Goal: Information Seeking & Learning: Learn about a topic

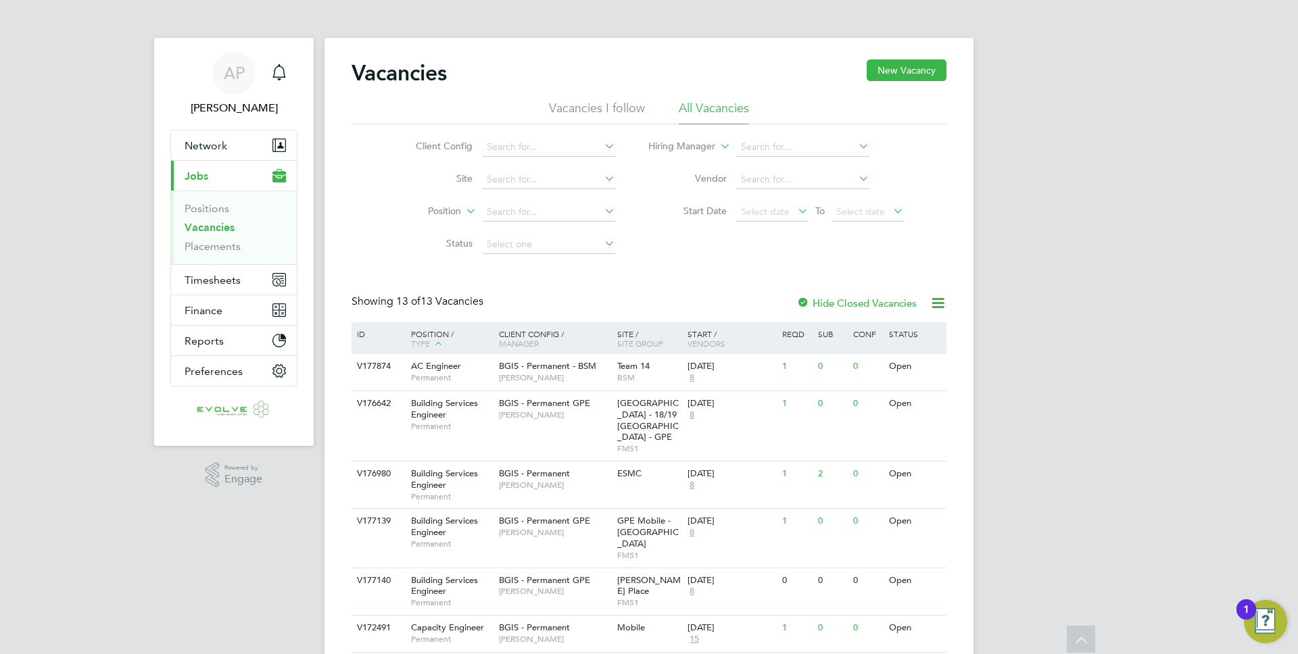
scroll to position [370, 0]
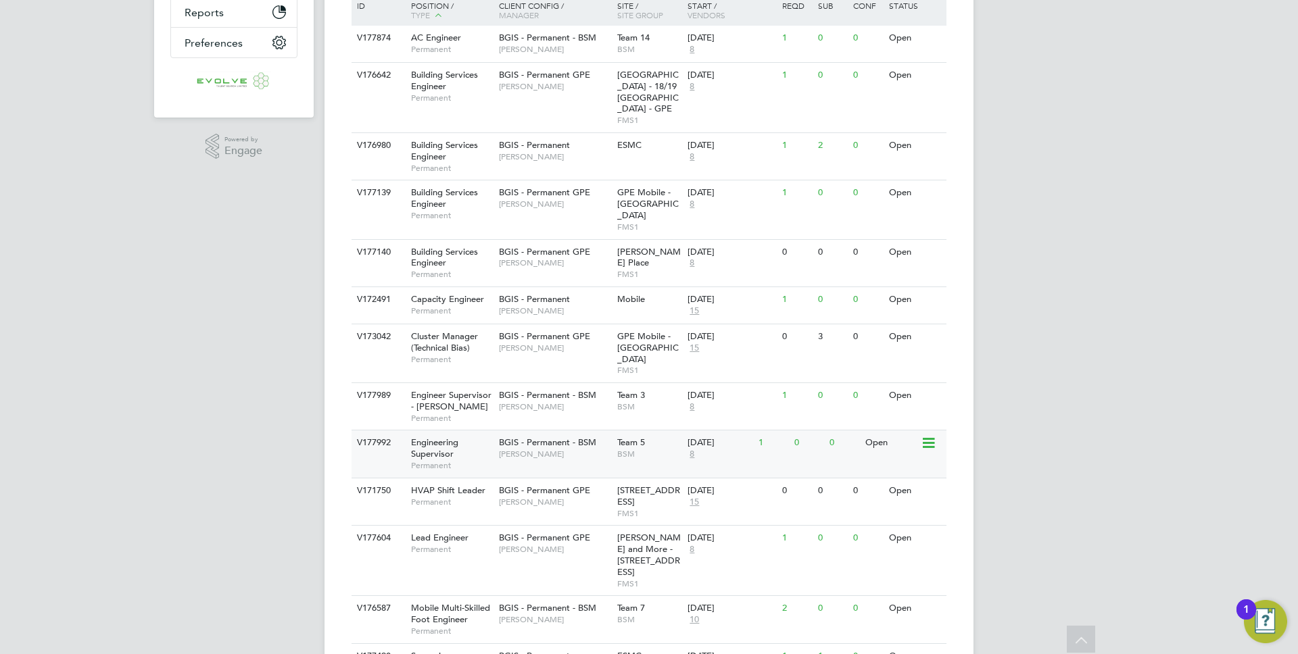
scroll to position [370, 0]
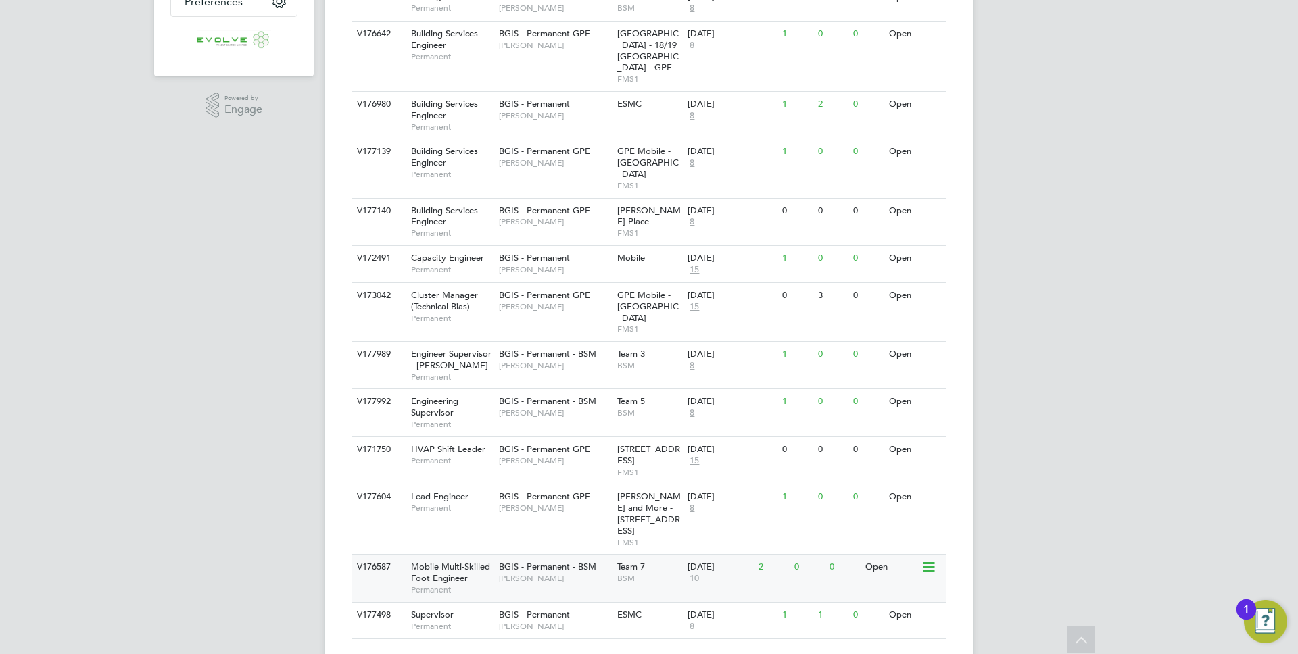
click at [563, 573] on span "Lewis Cannon" at bounding box center [555, 578] width 112 height 11
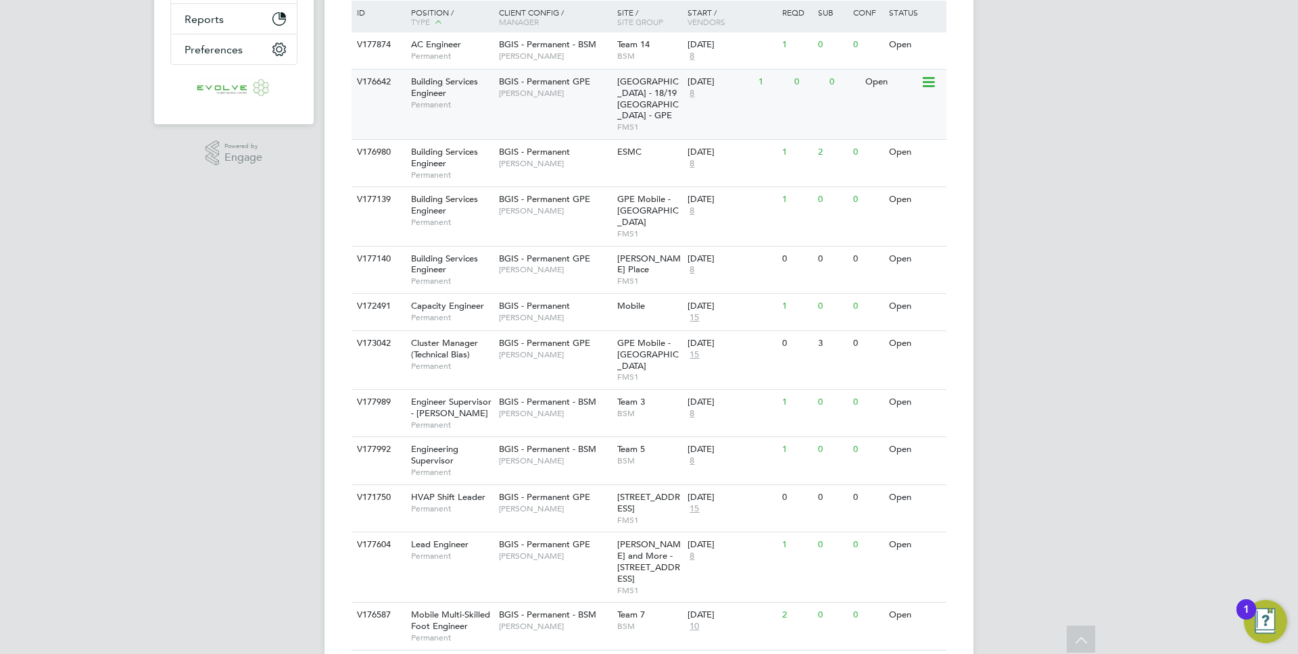
scroll to position [325, 0]
click at [633, 98] on span "Hanover Square Estate - 18/19 Hanover Square - GPE" at bounding box center [648, 95] width 62 height 46
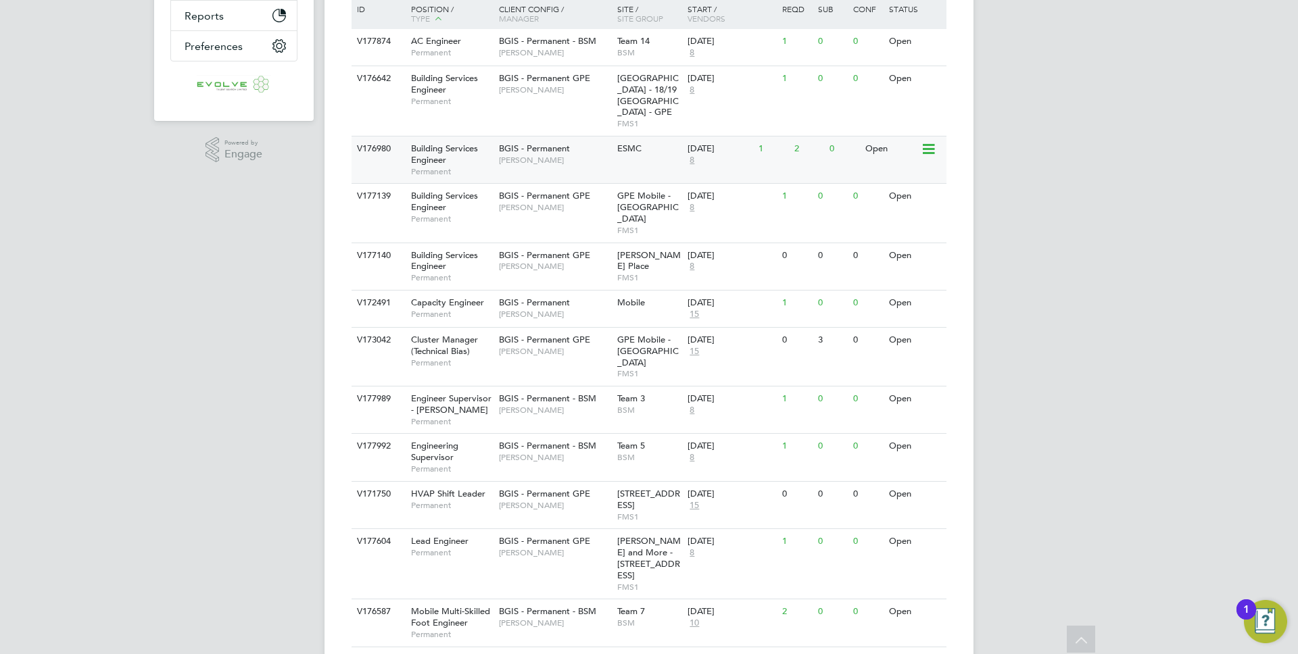
click at [626, 161] on div "ESMC" at bounding box center [649, 149] width 71 height 25
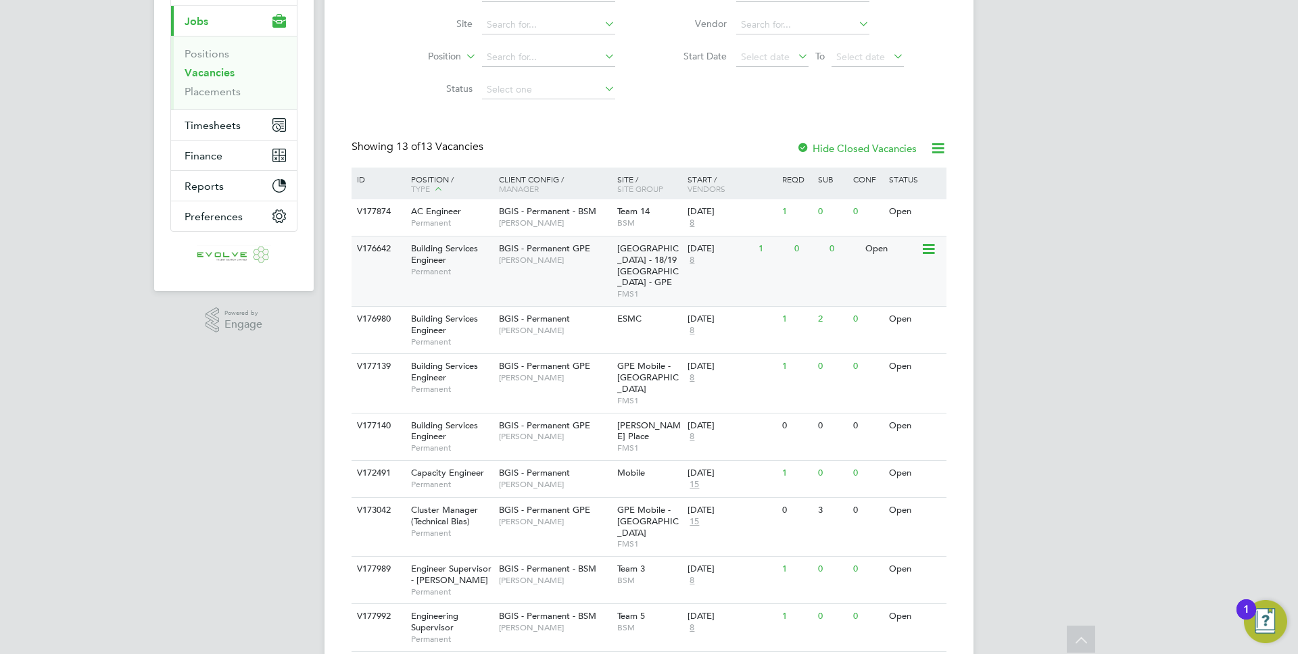
scroll to position [149, 0]
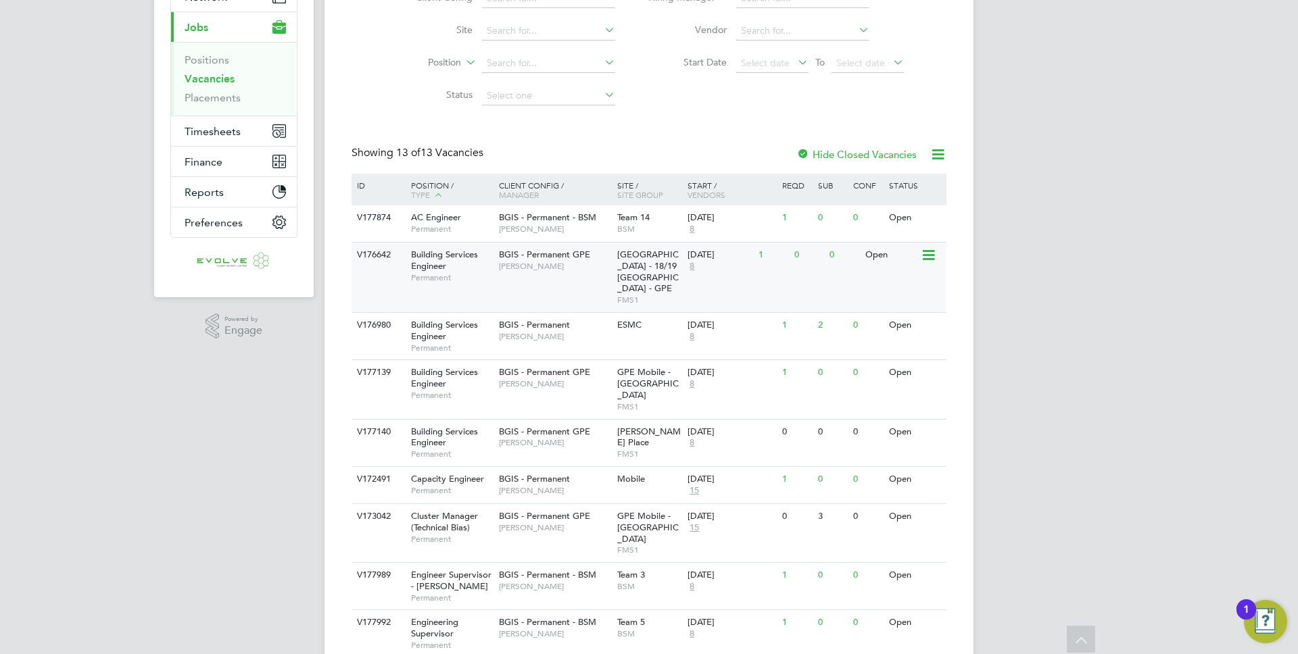
click at [645, 272] on span "Hanover Square Estate - 18/19 Hanover Square - GPE" at bounding box center [648, 272] width 62 height 46
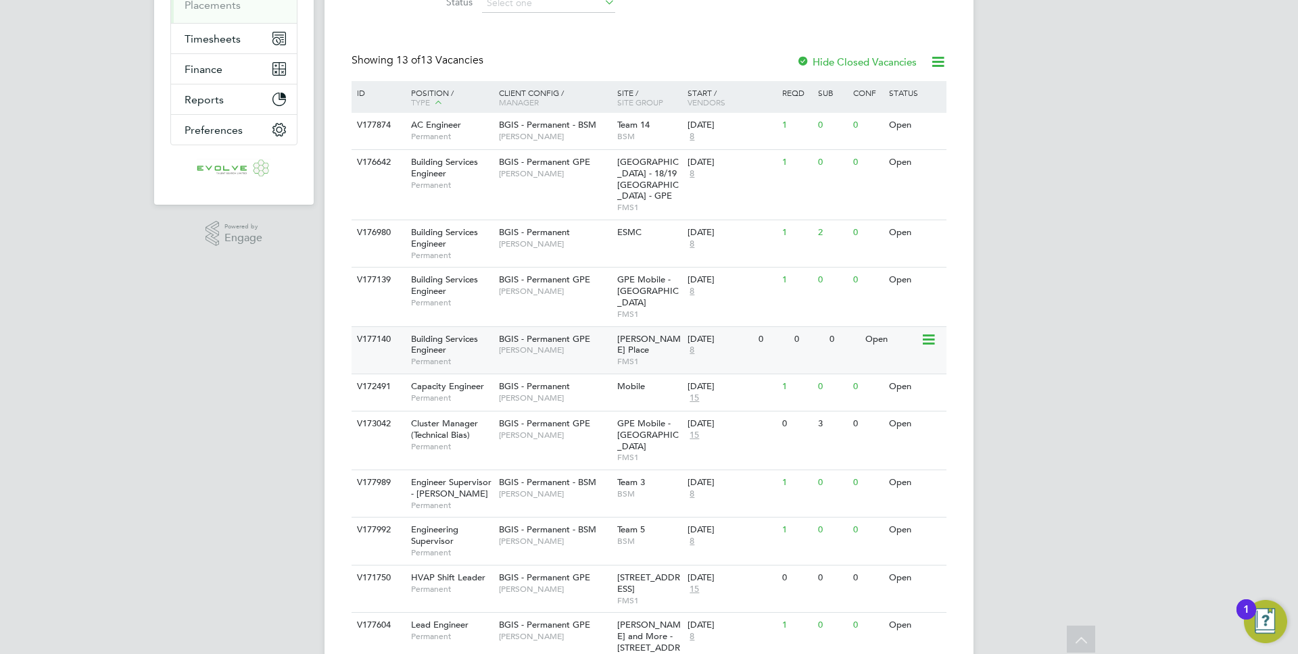
scroll to position [243, 0]
click at [656, 355] on span "FMS1" at bounding box center [649, 360] width 64 height 11
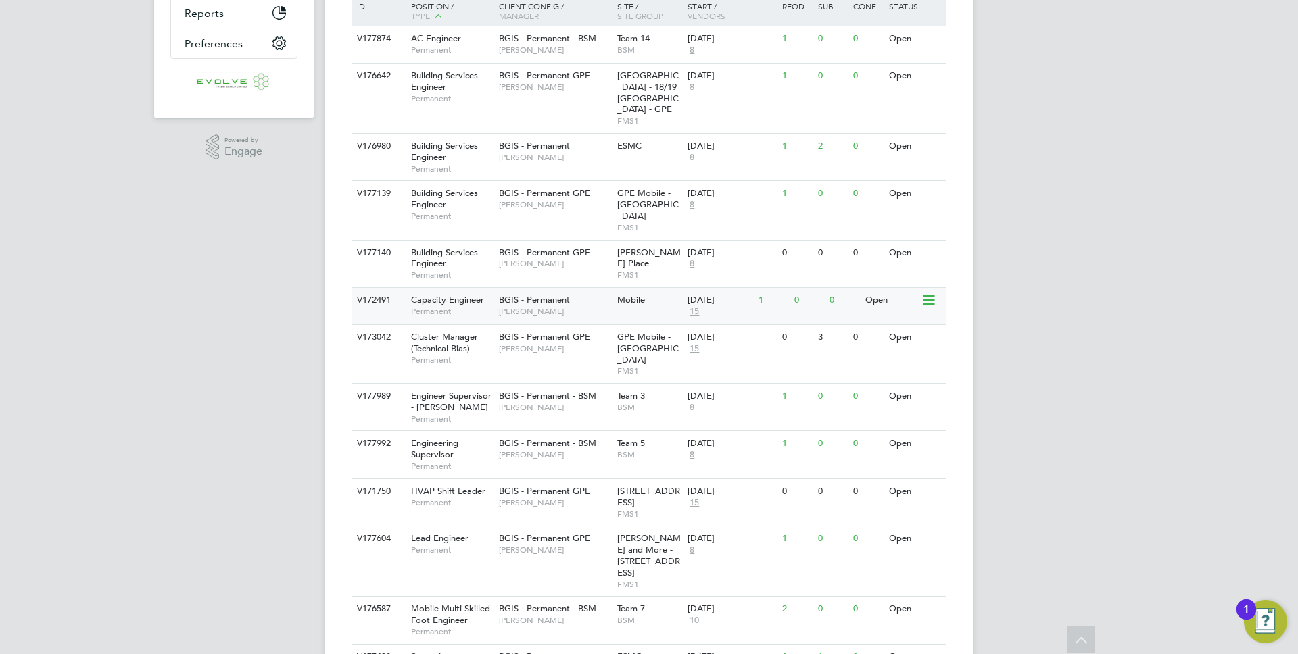
scroll to position [335, 0]
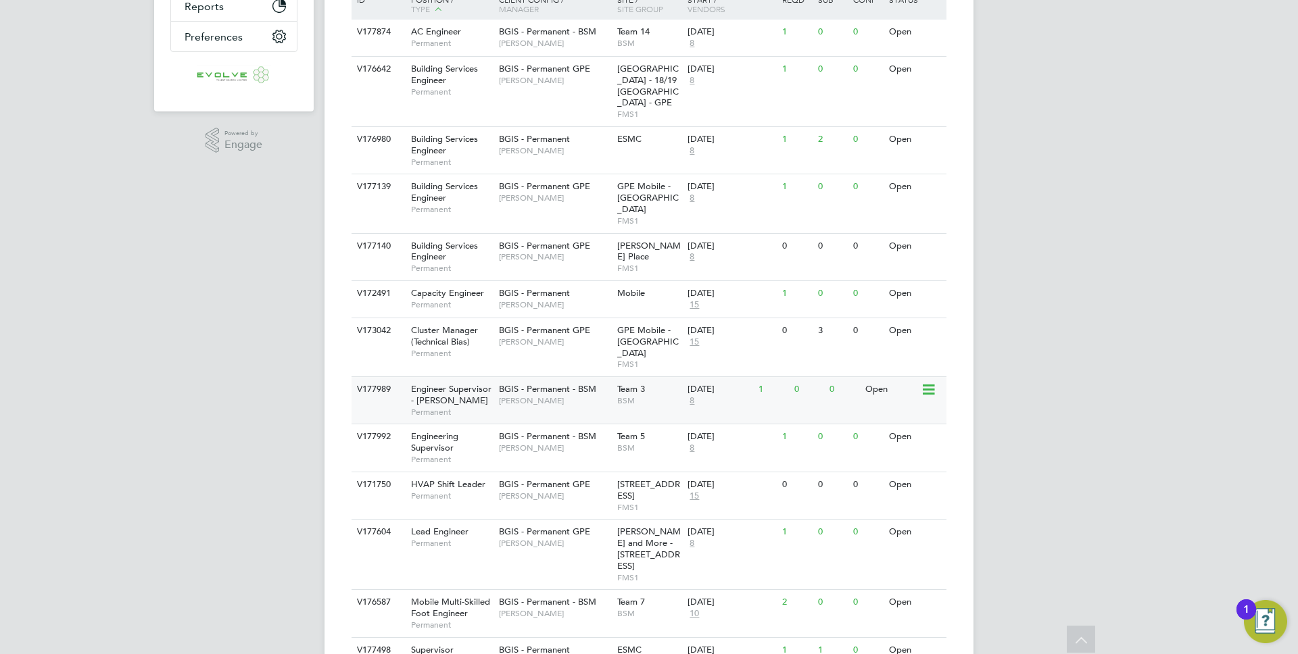
click at [650, 395] on span "BSM" at bounding box center [649, 400] width 64 height 11
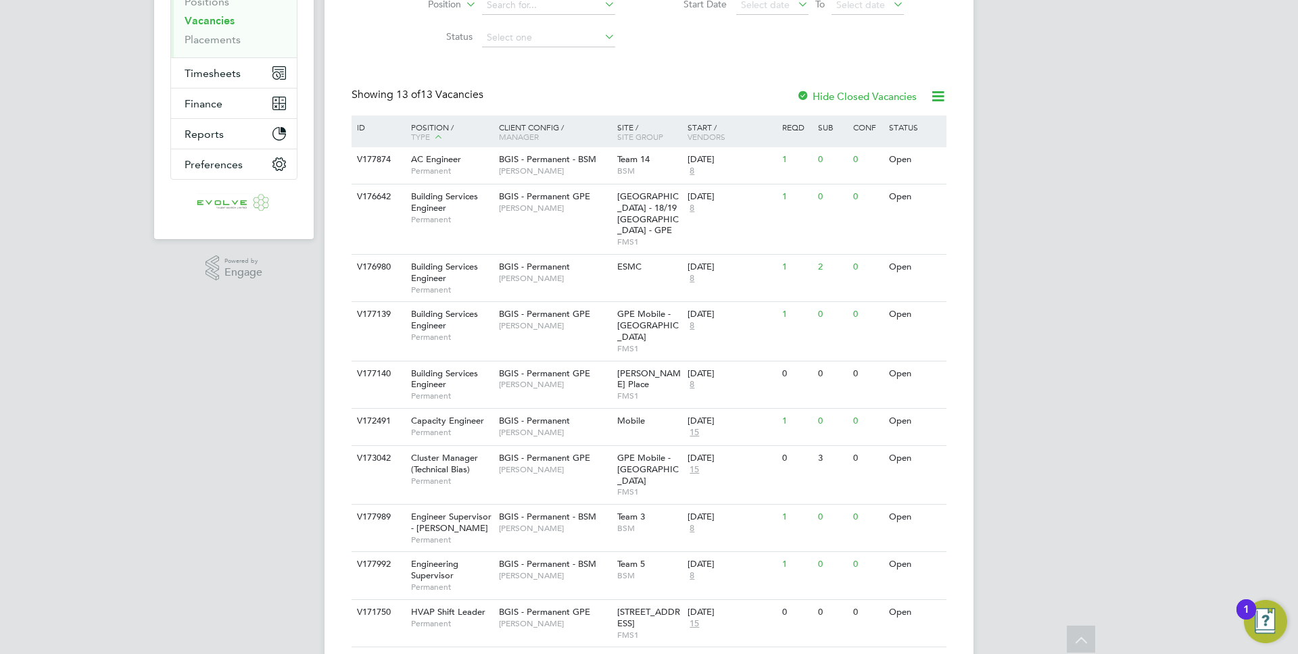
scroll to position [0, 0]
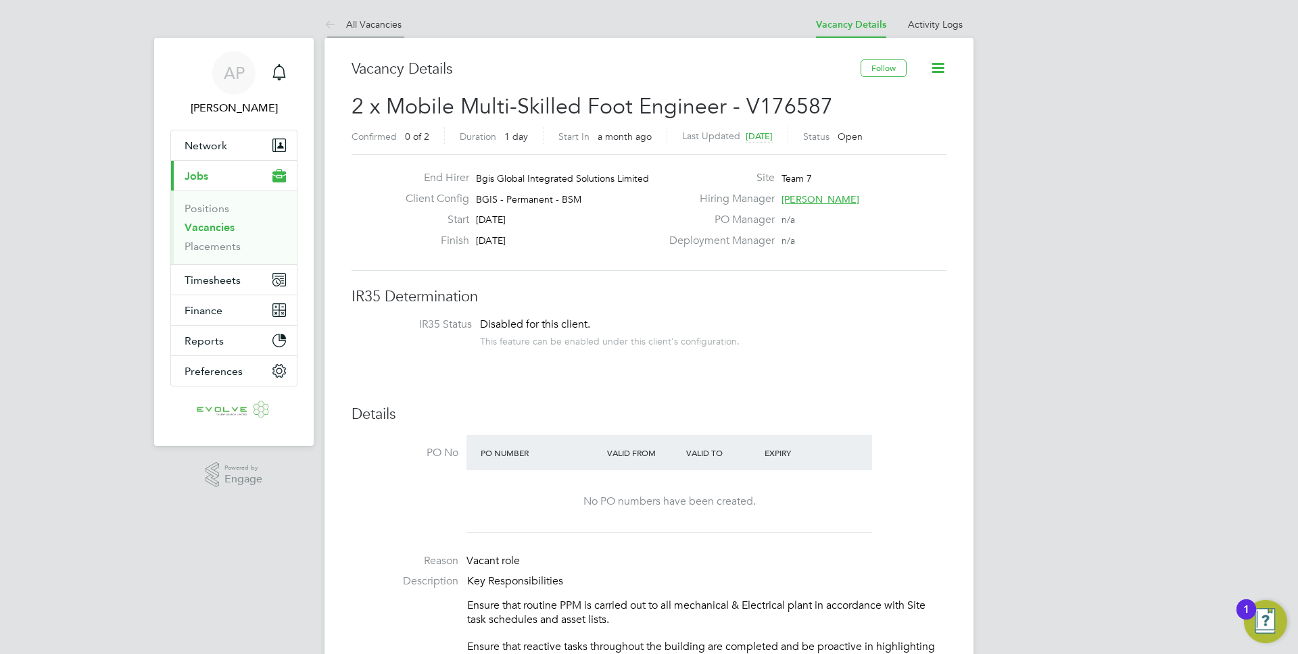
click at [362, 27] on link "All Vacancies" at bounding box center [362, 24] width 77 height 12
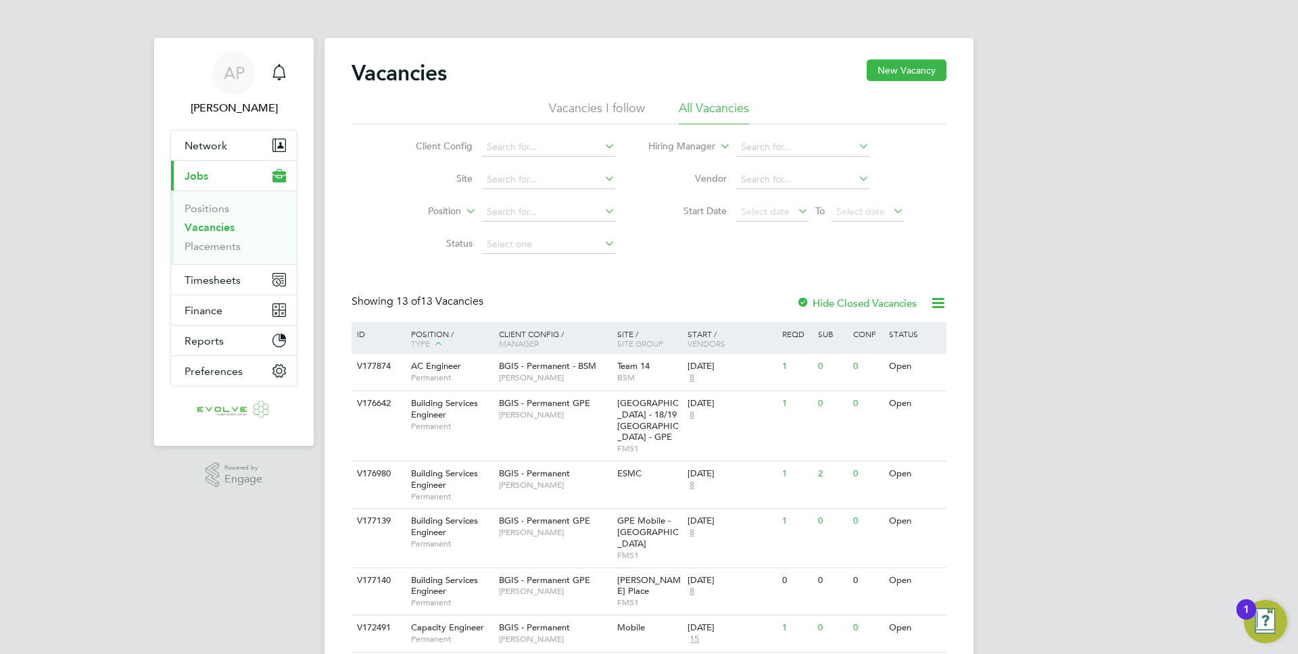
scroll to position [9, 0]
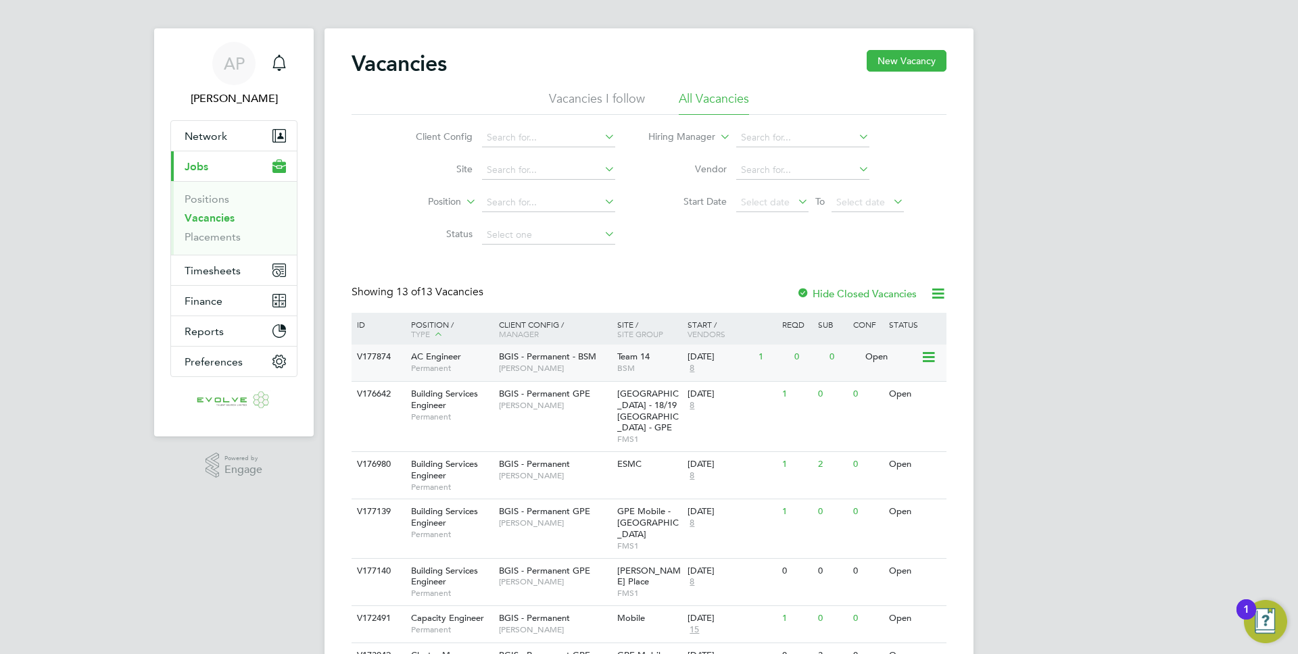
click at [510, 368] on span "Toby Bavester" at bounding box center [555, 368] width 112 height 11
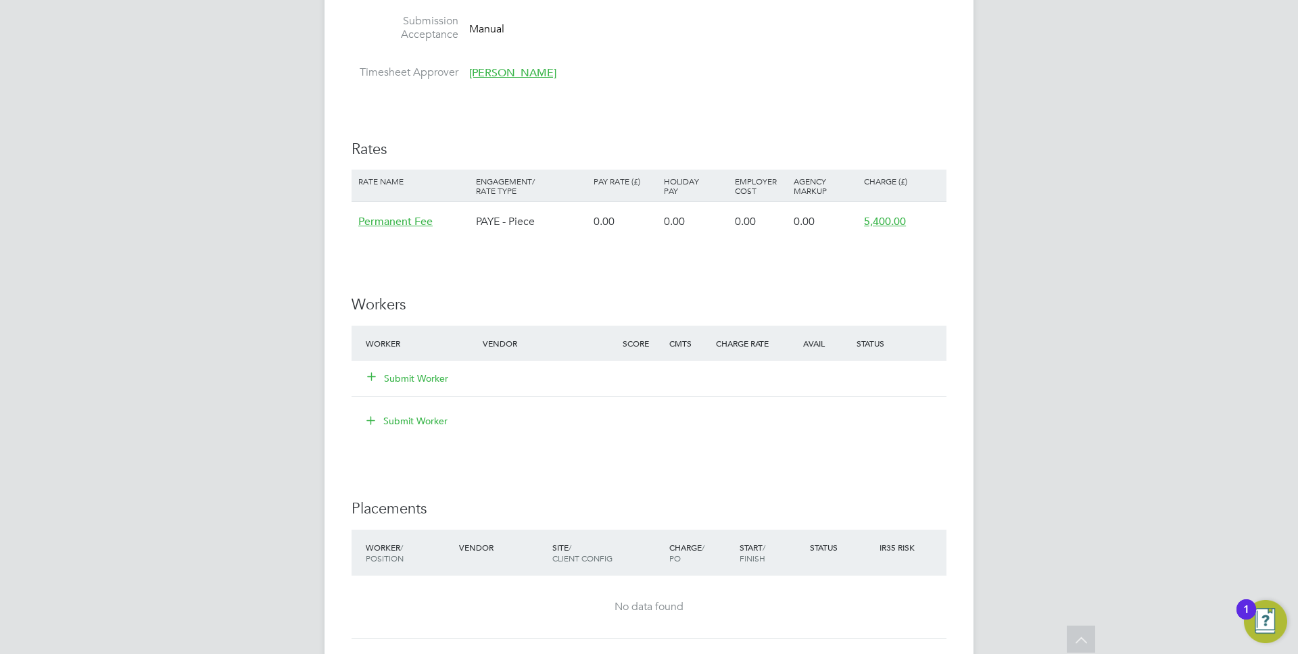
scroll to position [1563, 0]
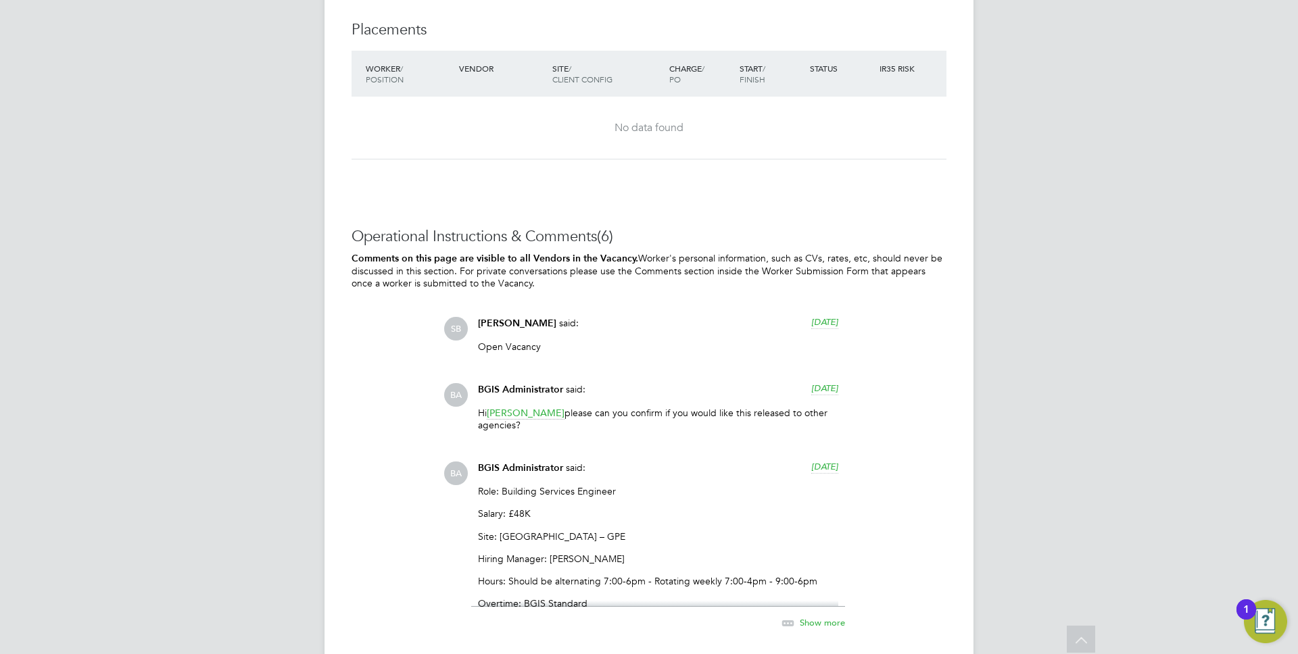
scroll to position [2073, 0]
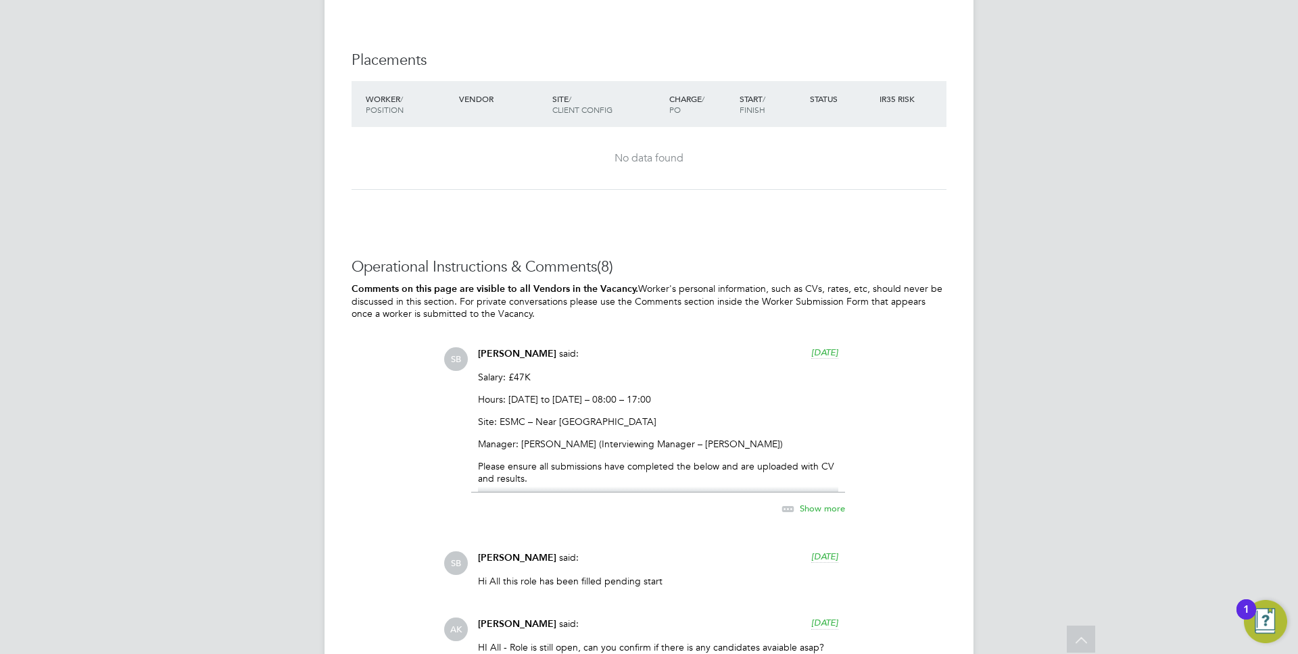
scroll to position [1696, 0]
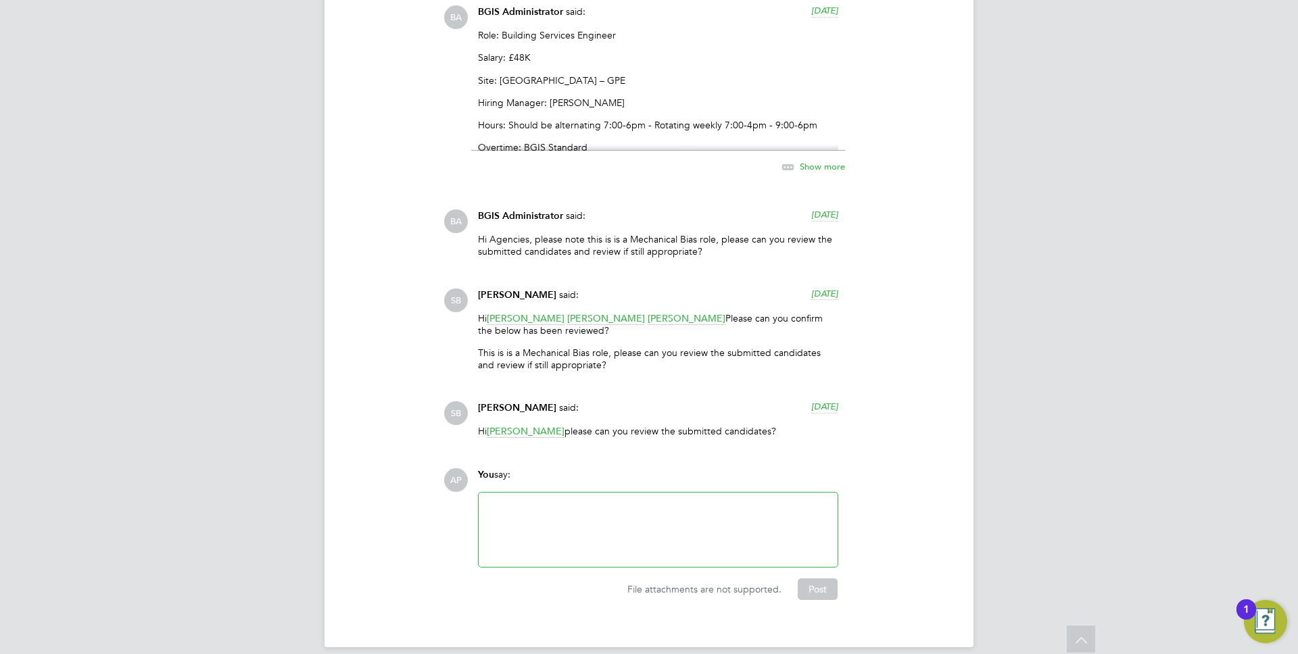
scroll to position [2453, 0]
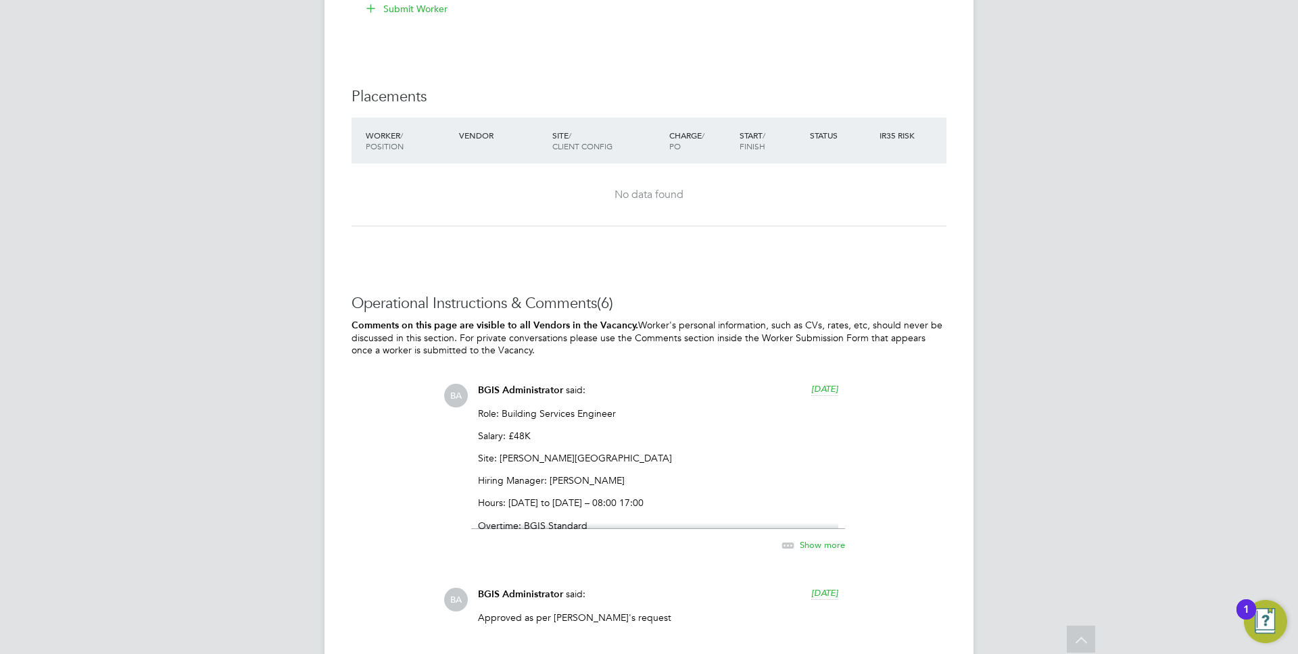
scroll to position [1931, 0]
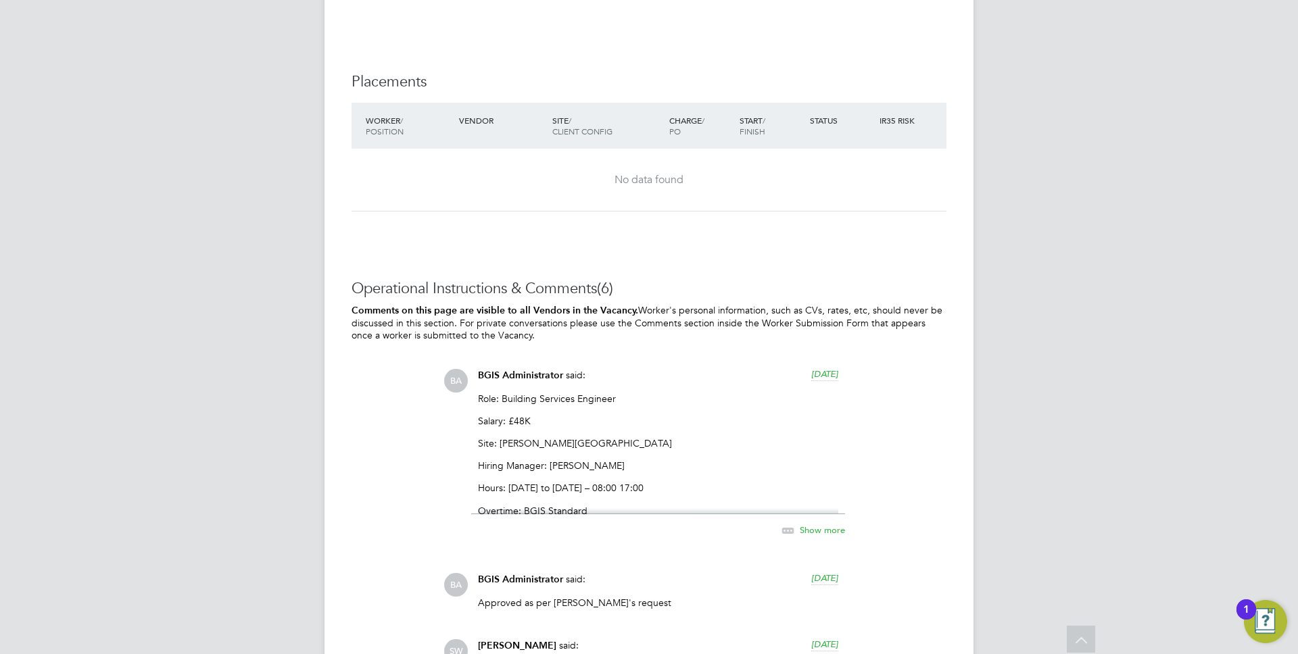
click at [801, 536] on div "Show more" at bounding box center [798, 530] width 93 height 17
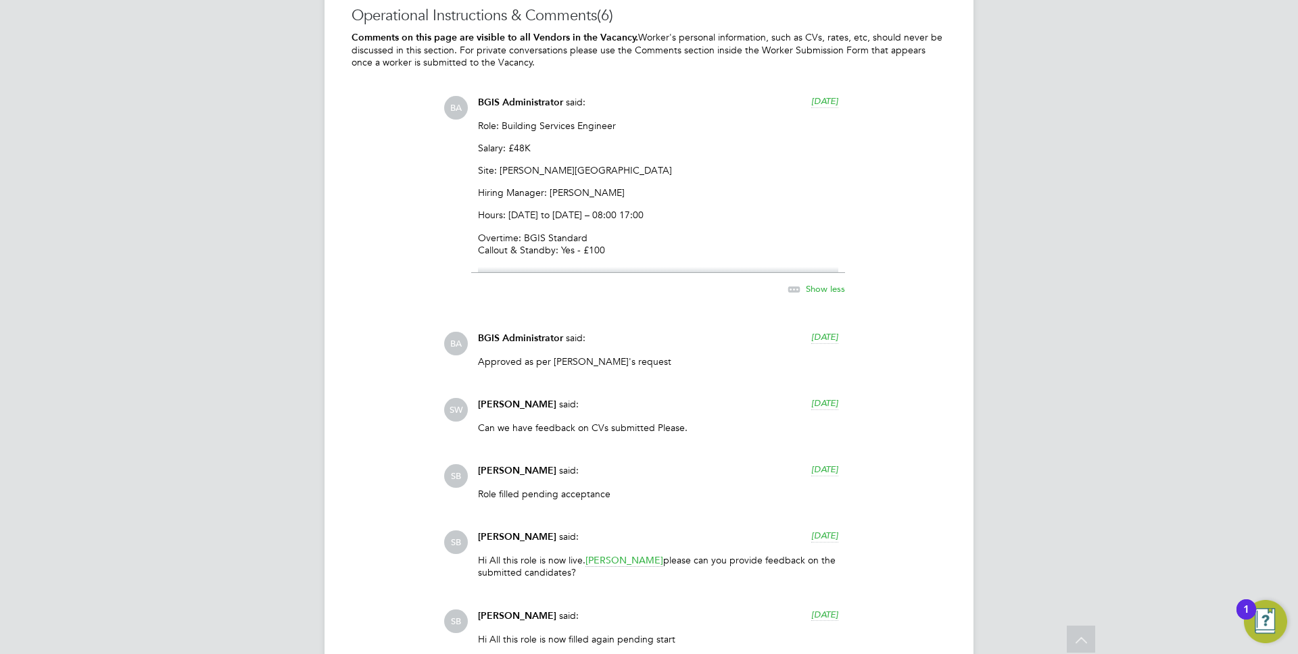
scroll to position [2297, 0]
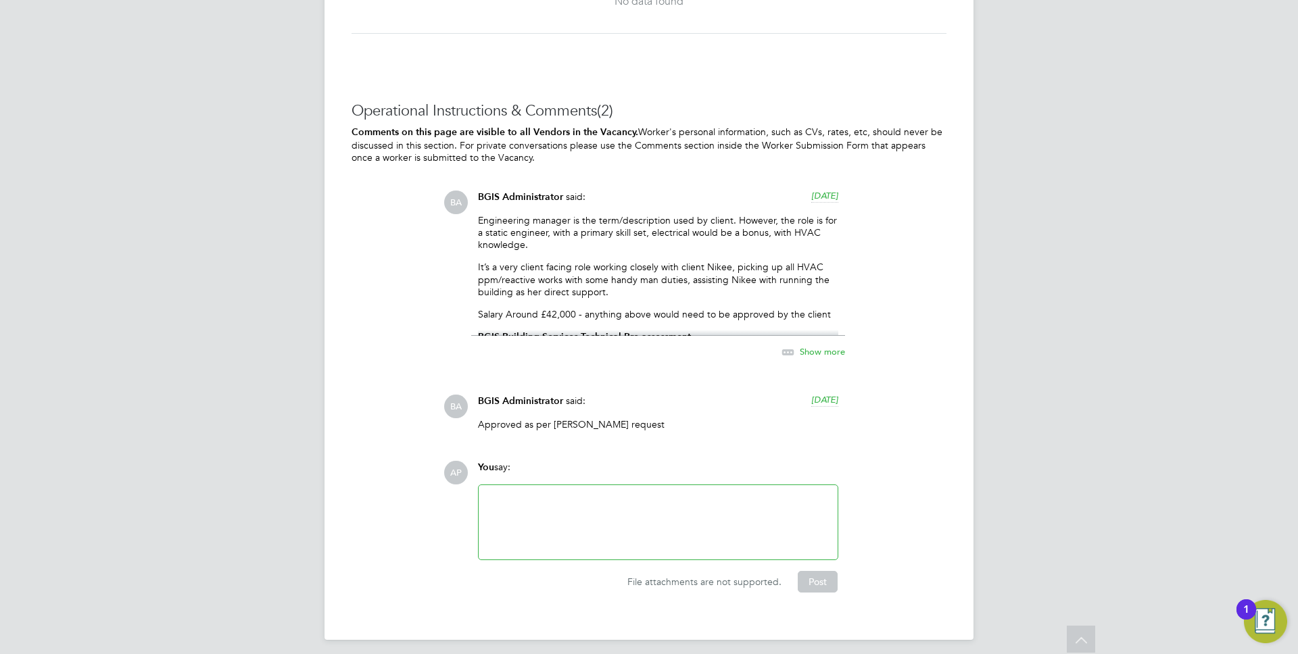
scroll to position [1902, 0]
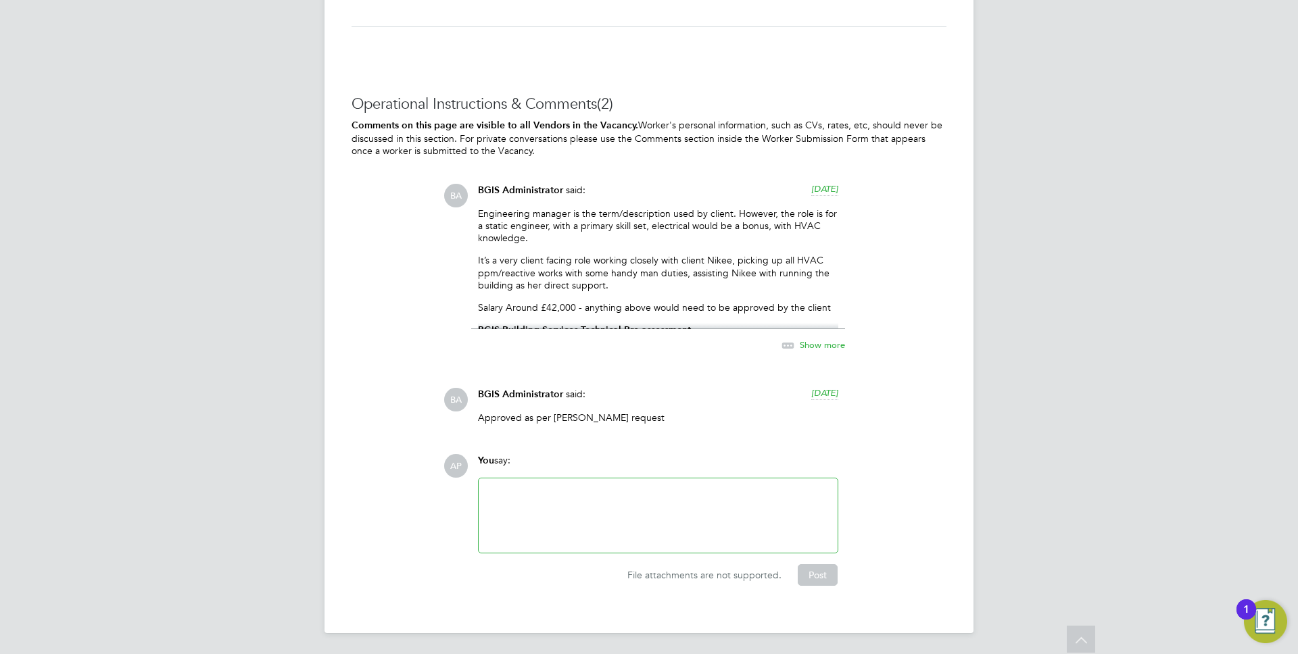
click at [825, 337] on div "Show more" at bounding box center [658, 338] width 374 height 31
click at [822, 341] on span "Show more" at bounding box center [822, 344] width 45 height 11
